Goal: Find specific page/section: Find specific page/section

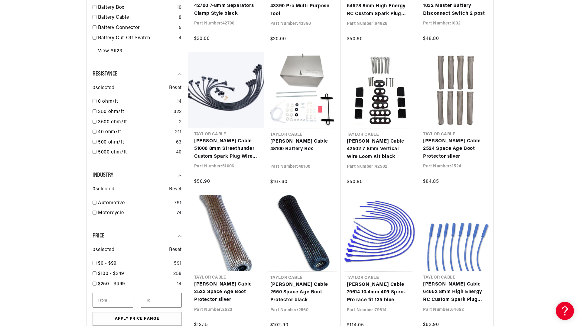
scroll to position [0, 183]
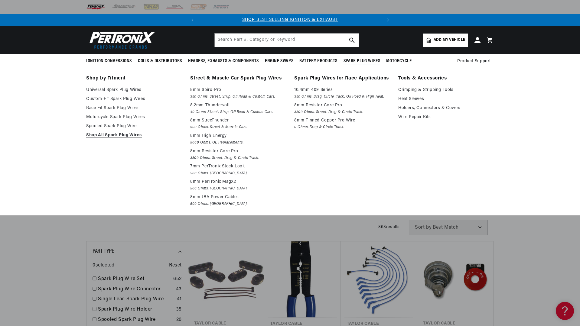
click at [357, 60] on span "Spark Plug Wires" at bounding box center [361, 61] width 37 height 6
click at [240, 165] on p "7mm PerTronix Stock Look" at bounding box center [238, 166] width 96 height 7
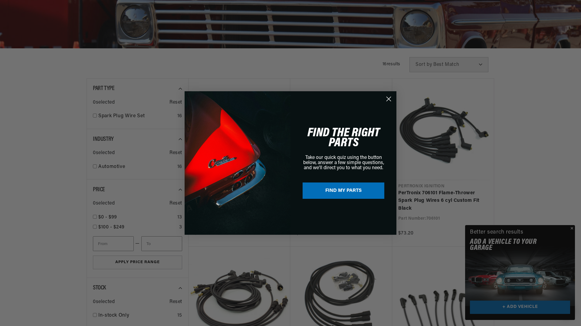
click at [388, 98] on circle "Close dialog" at bounding box center [388, 99] width 10 height 10
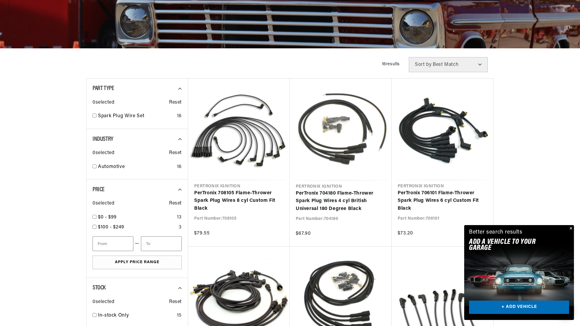
scroll to position [0, 183]
click at [571, 228] on button "Close" at bounding box center [570, 228] width 7 height 7
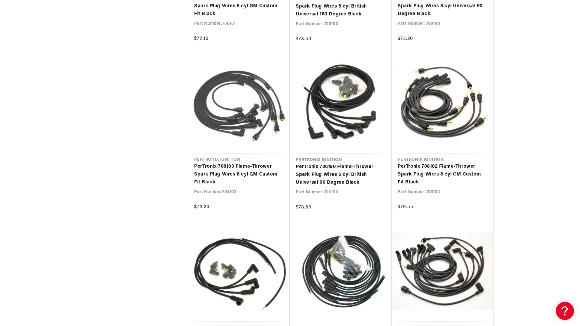
scroll to position [0, 113]
